Goal: Find specific page/section: Find specific page/section

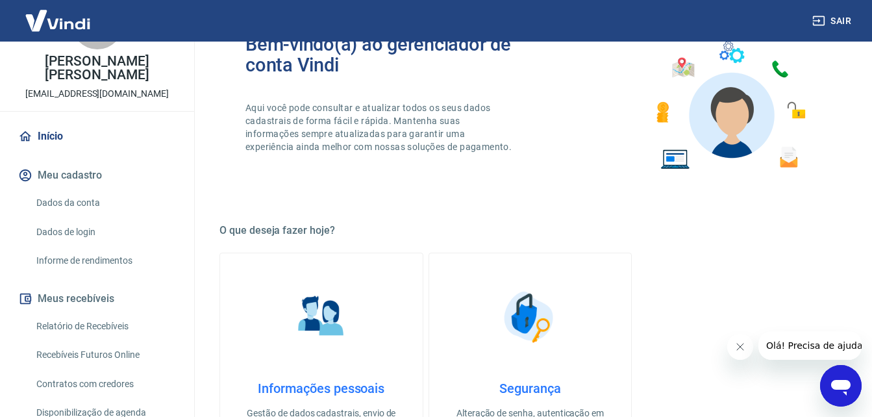
scroll to position [130, 0]
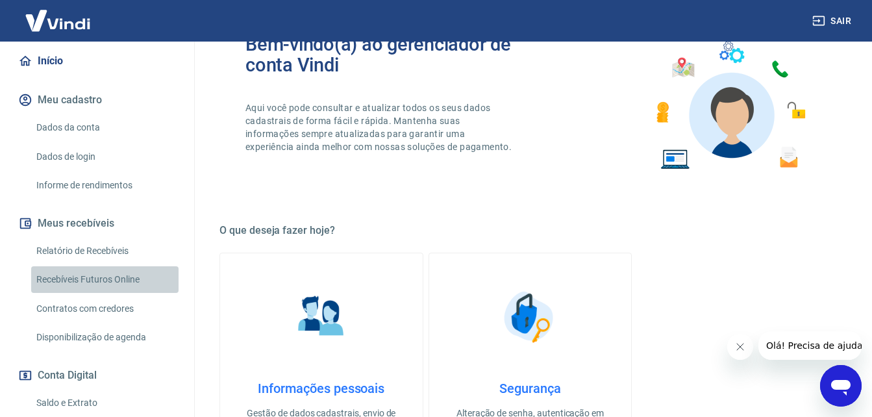
click at [114, 276] on link "Recebíveis Futuros Online" at bounding box center [104, 279] width 147 height 27
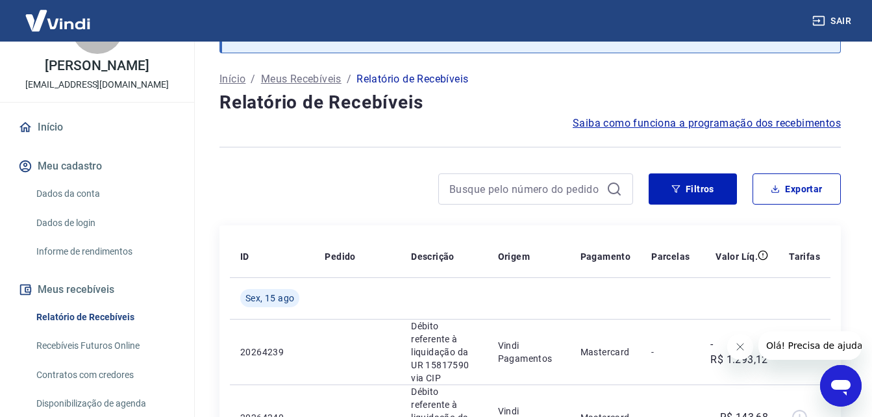
scroll to position [65, 0]
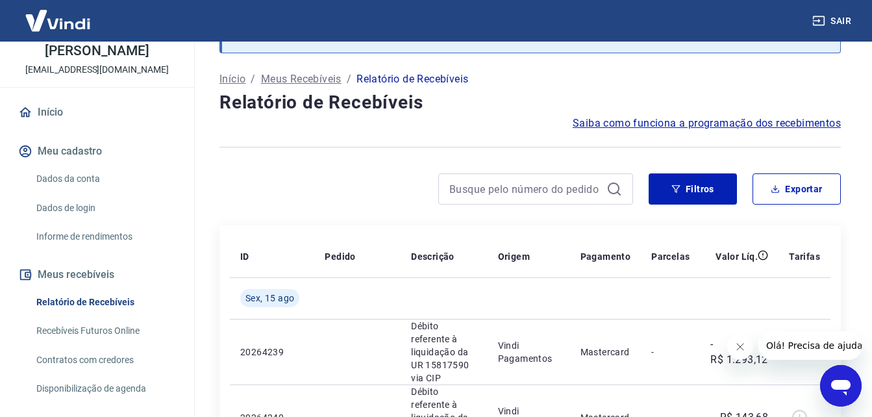
click at [135, 344] on link "Recebíveis Futuros Online" at bounding box center [104, 330] width 147 height 27
